Goal: Task Accomplishment & Management: Use online tool/utility

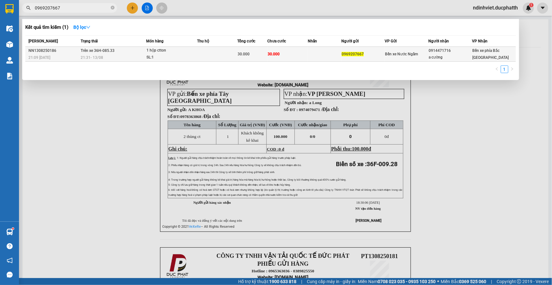
type input "0969207667"
click at [217, 56] on td at bounding box center [217, 54] width 40 height 15
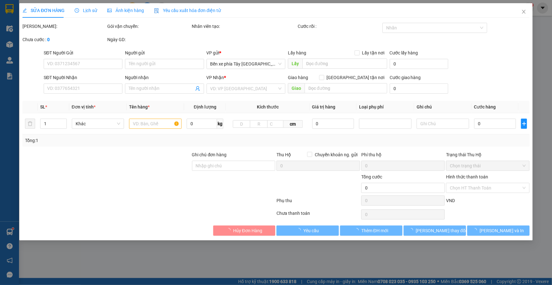
type input "0969207667"
type input "0914471716"
type input "a cường"
type input "nntt"
type input "30.000"
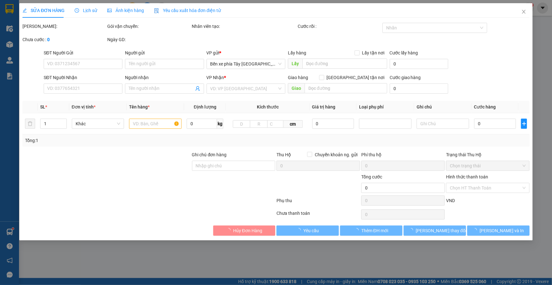
type input "30.000"
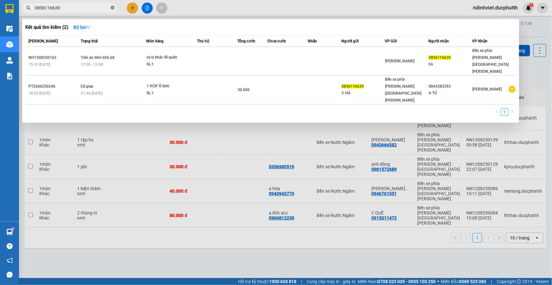
click at [112, 8] on icon "close-circle" at bounding box center [113, 8] width 4 height 4
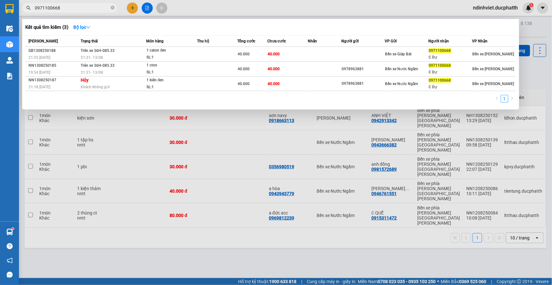
type input "0971100668"
click at [236, 220] on div at bounding box center [276, 142] width 552 height 285
